Goal: Transaction & Acquisition: Purchase product/service

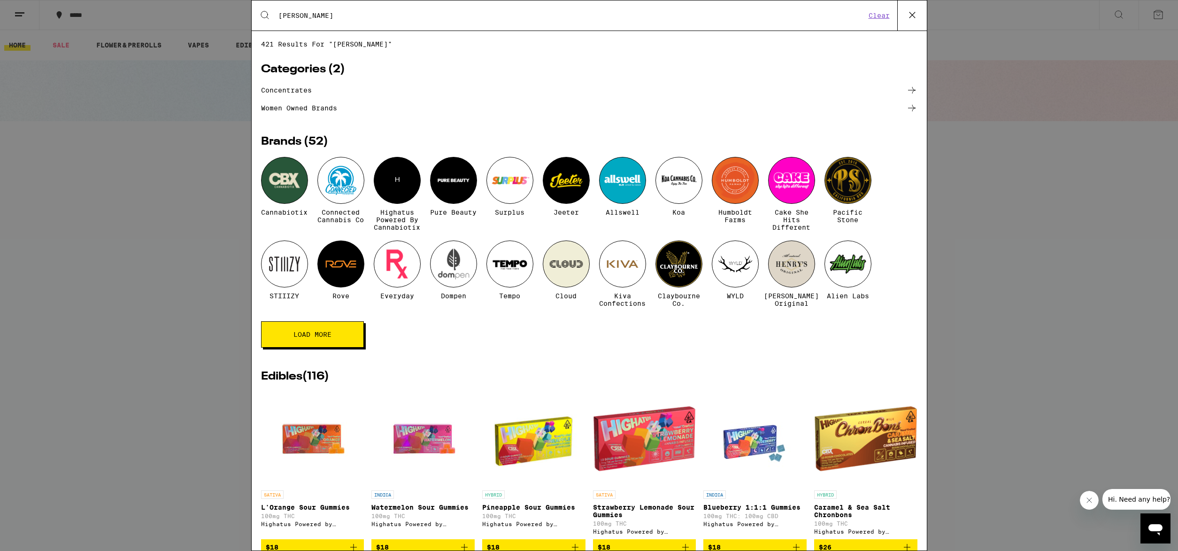
type input "[PERSON_NAME]"
click at [335, 340] on button "Load More" at bounding box center [312, 334] width 103 height 26
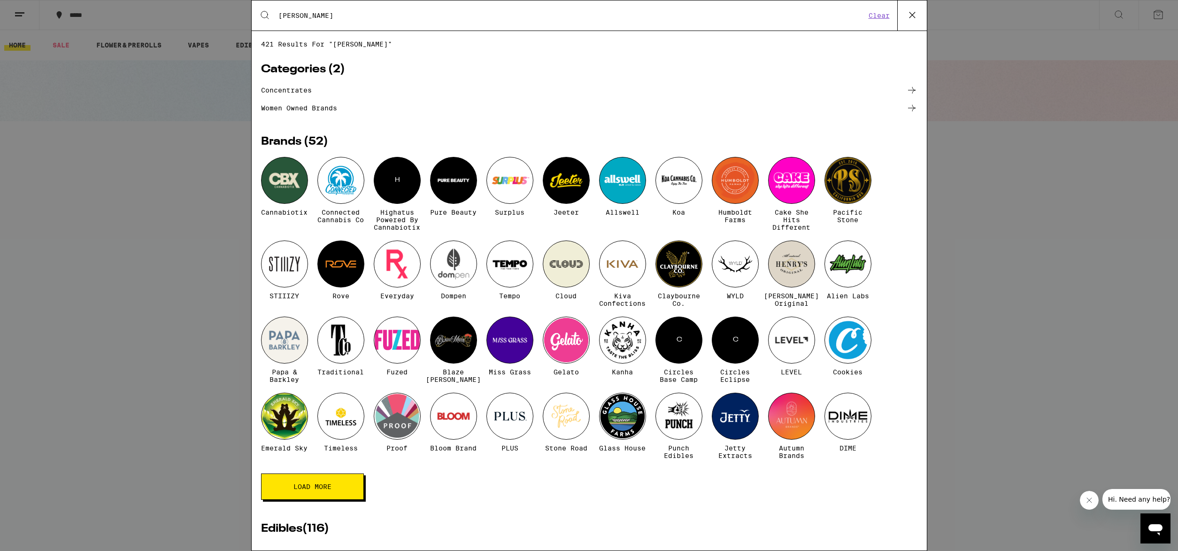
click at [320, 16] on input "[PERSON_NAME]" at bounding box center [572, 15] width 588 height 8
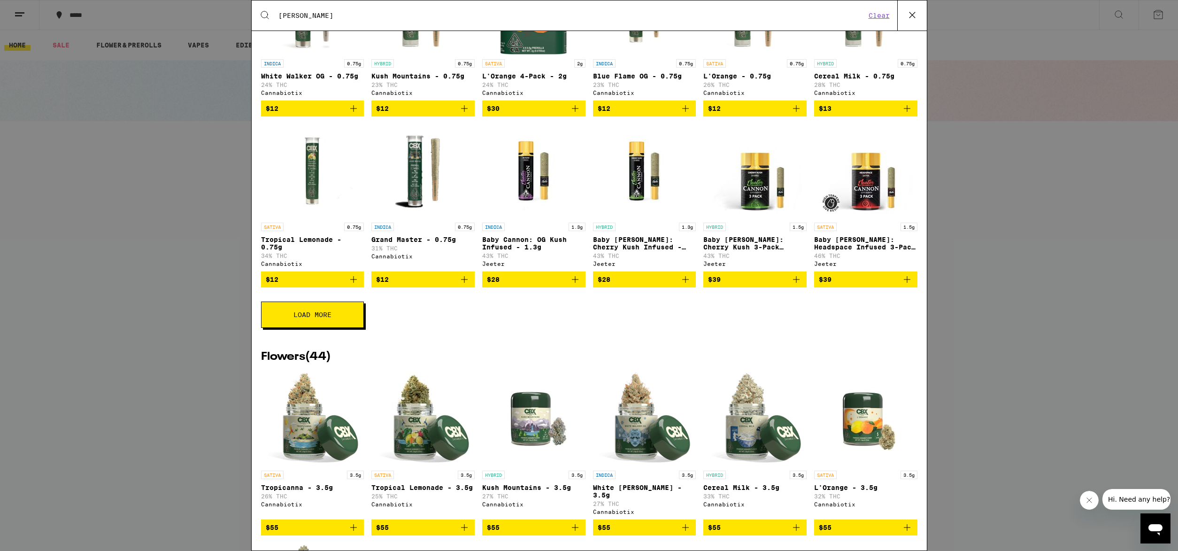
scroll to position [967, 0]
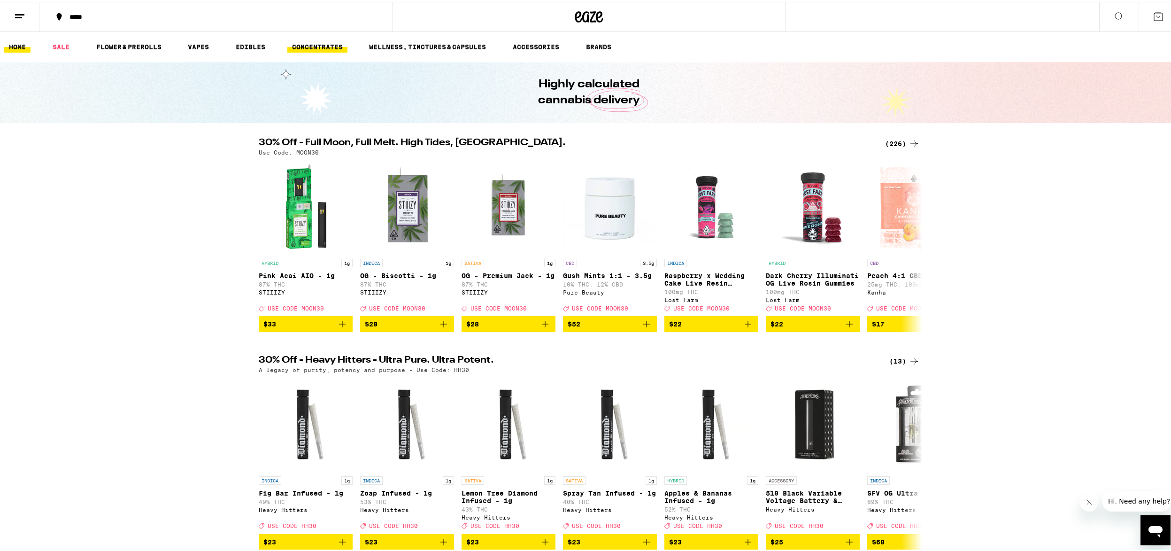
click at [327, 44] on link "CONCENTRATES" at bounding box center [317, 44] width 60 height 11
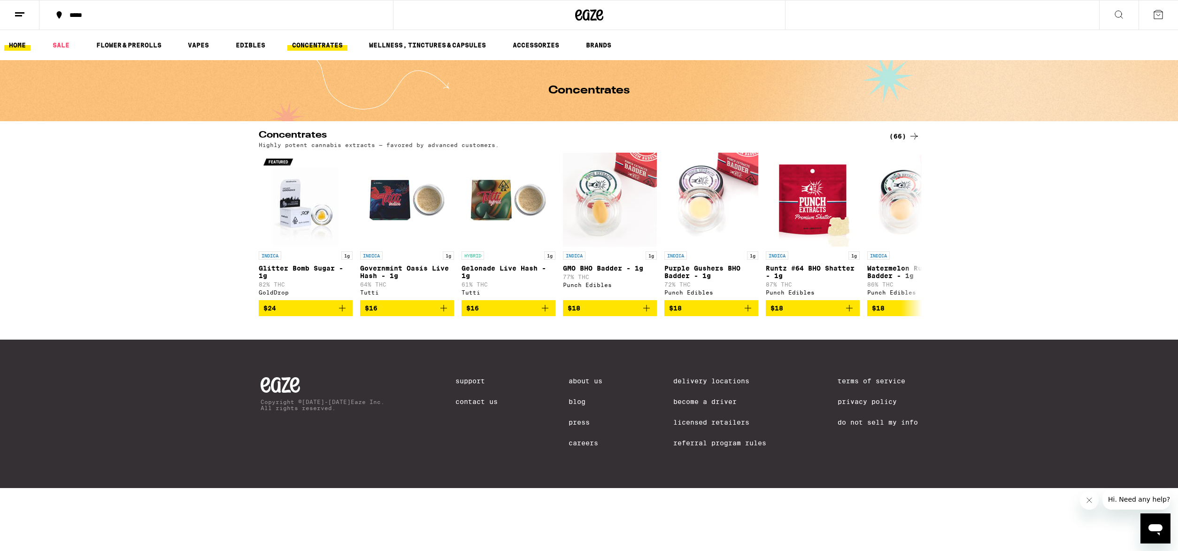
click at [12, 43] on link "HOME" at bounding box center [17, 44] width 26 height 11
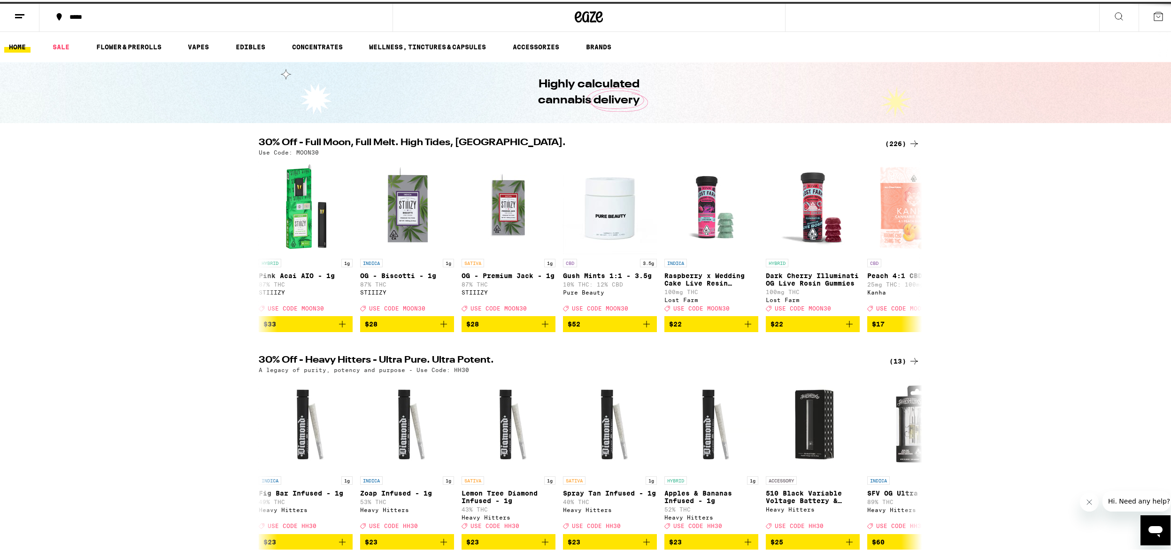
click at [1113, 17] on icon at bounding box center [1118, 14] width 11 height 11
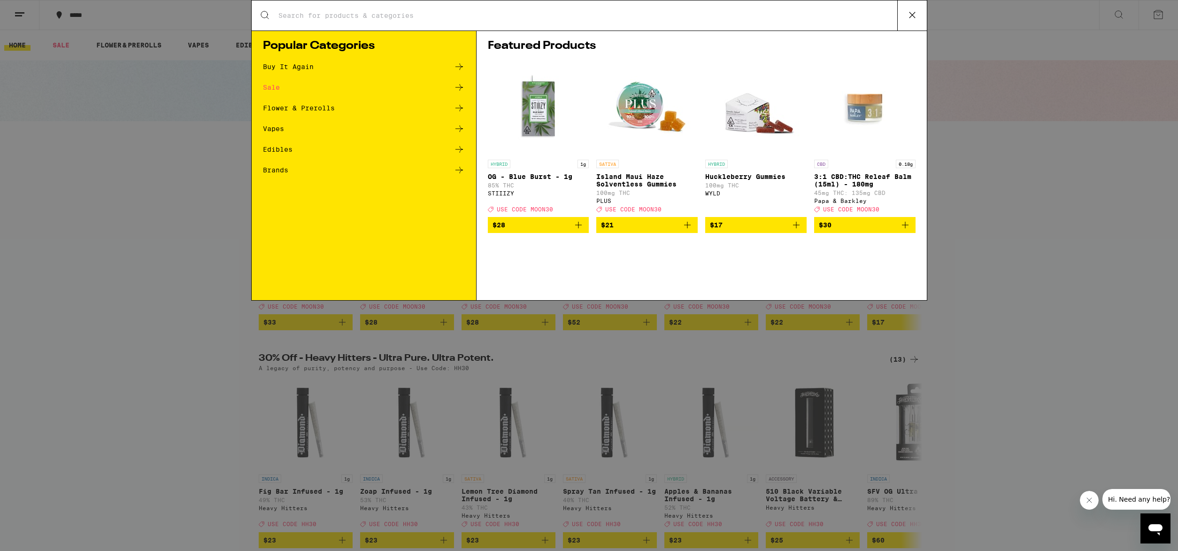
click at [459, 68] on icon at bounding box center [459, 66] width 11 height 11
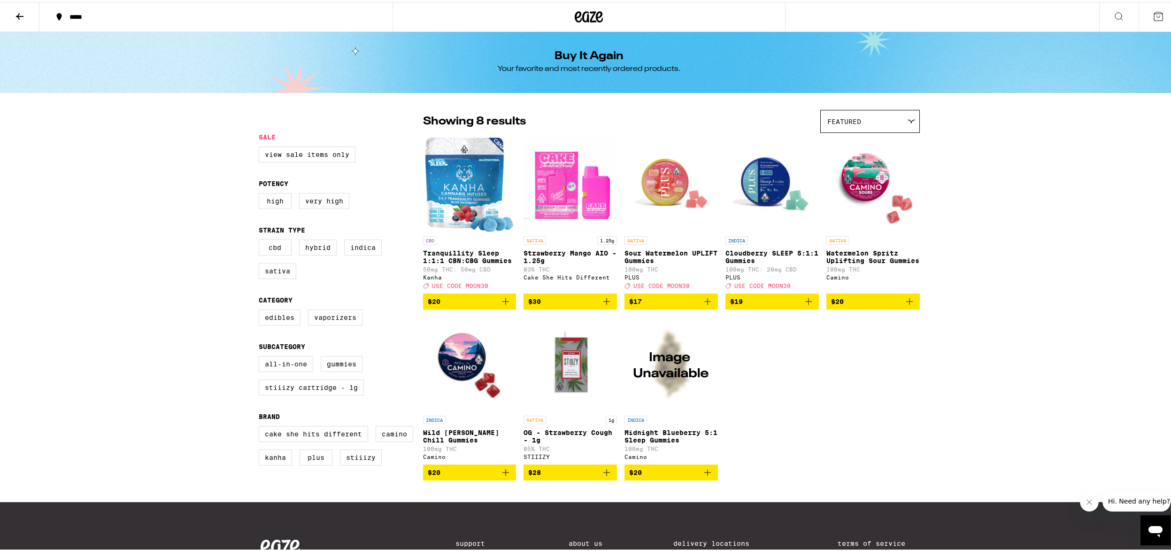
click at [1113, 14] on icon at bounding box center [1118, 14] width 11 height 11
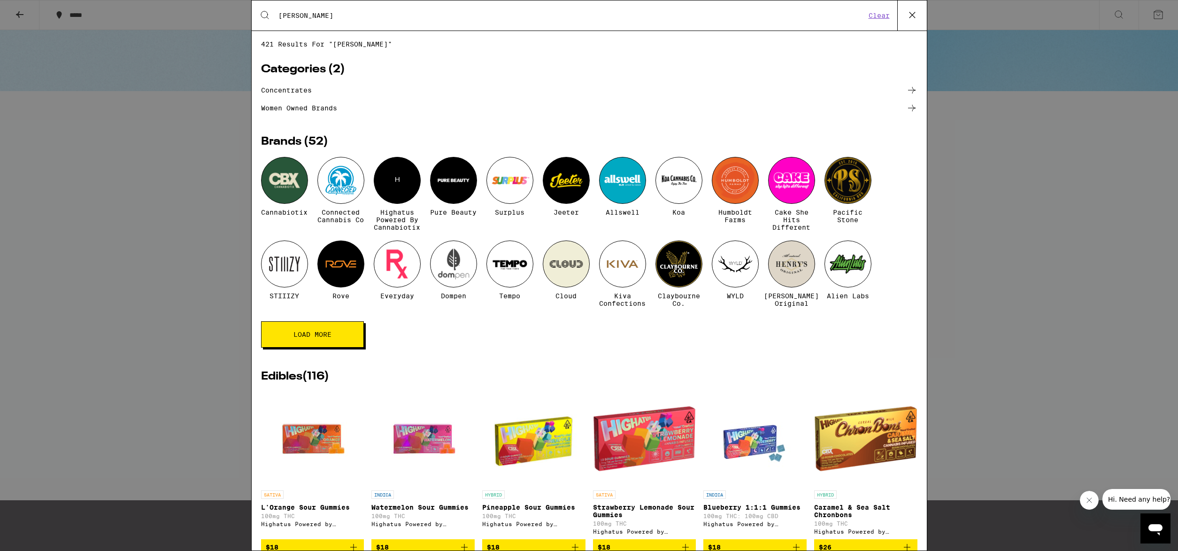
type input "[PERSON_NAME]"
drag, startPoint x: 165, startPoint y: 208, endPoint x: 144, endPoint y: 166, distance: 47.0
click at [165, 209] on div "Search for Products [PERSON_NAME] Clear 421 results for "[PERSON_NAME]" Categor…" at bounding box center [589, 275] width 1178 height 551
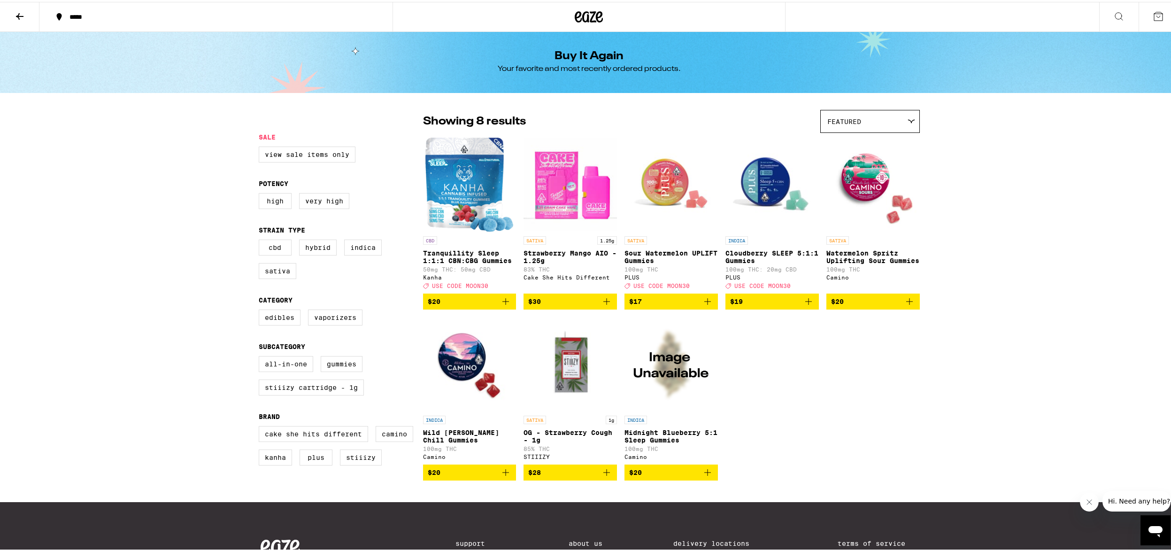
click at [19, 12] on icon at bounding box center [20, 14] width 8 height 7
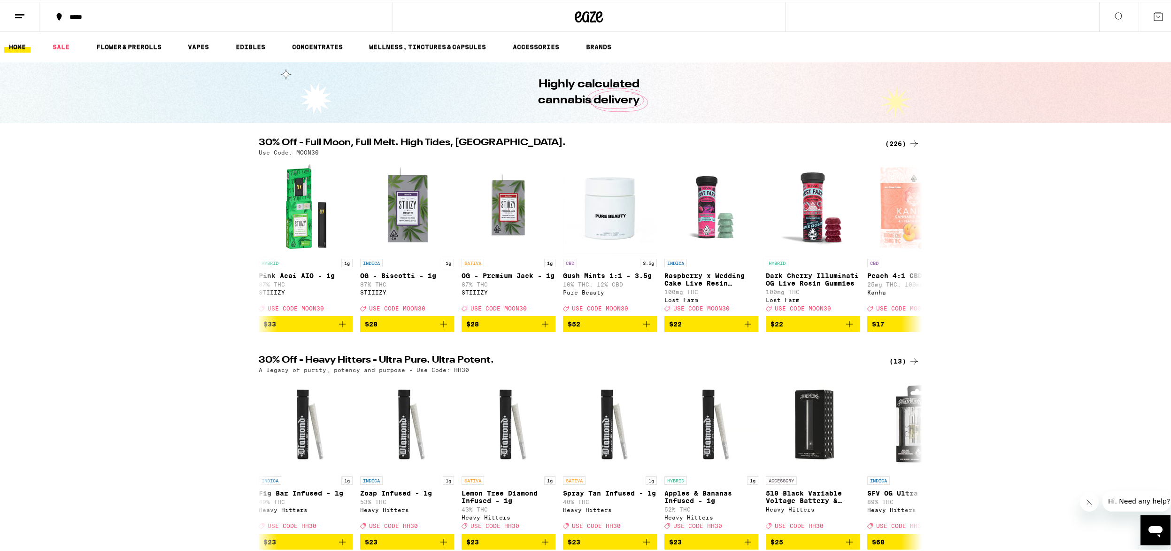
click at [18, 15] on line at bounding box center [18, 15] width 7 height 0
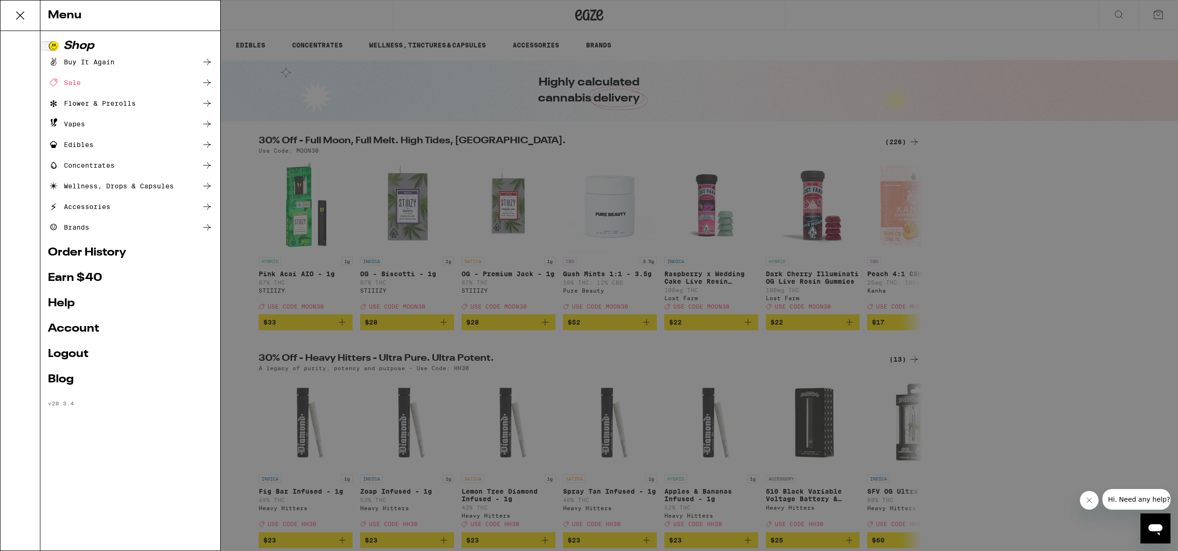
click at [209, 227] on icon at bounding box center [207, 227] width 8 height 7
